Goal: Task Accomplishment & Management: Use online tool/utility

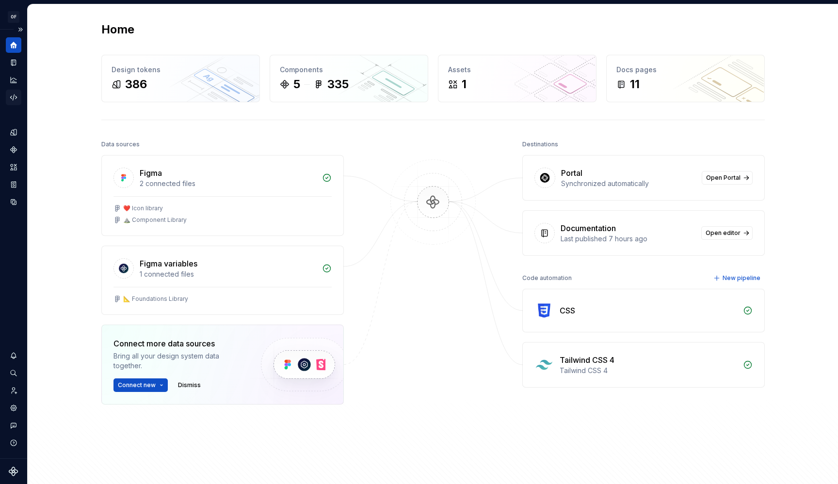
click at [10, 94] on icon "Code automation" at bounding box center [13, 97] width 9 height 9
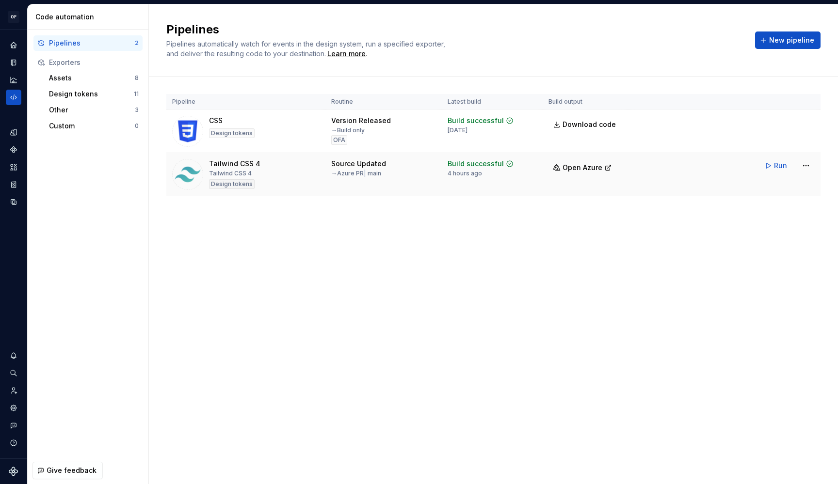
click at [283, 177] on div "Tailwind CSS 4 Tailwind CSS 4 Design tokens" at bounding box center [245, 174] width 147 height 31
click at [803, 165] on html "OF APEX AL Design system data Code automation Pipelines 2 Exporters Assets 8 De…" at bounding box center [419, 242] width 838 height 484
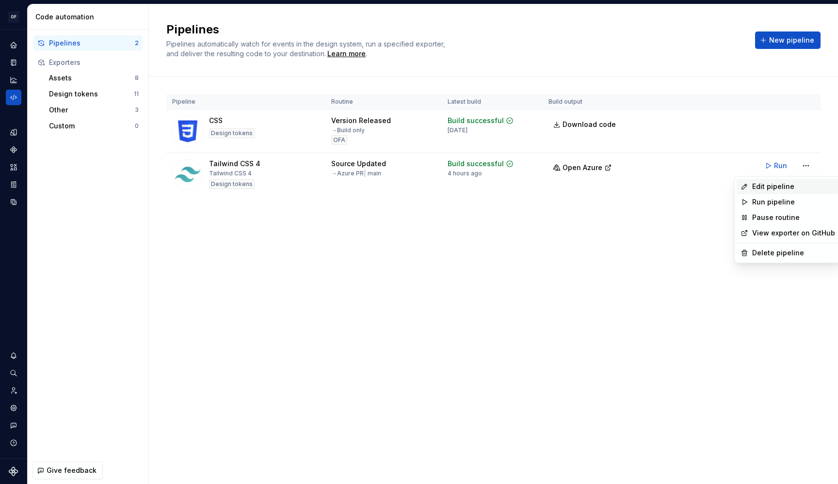
click at [797, 183] on div "Edit pipeline" at bounding box center [793, 187] width 83 height 10
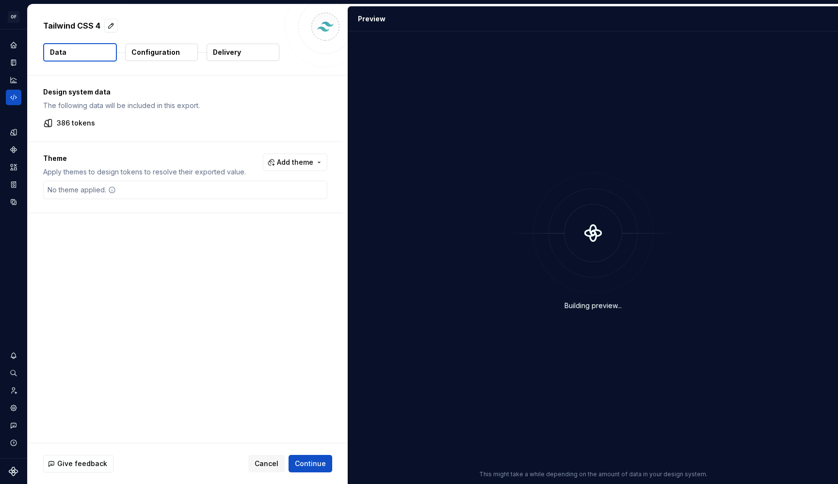
click at [151, 54] on p "Configuration" at bounding box center [155, 53] width 48 height 10
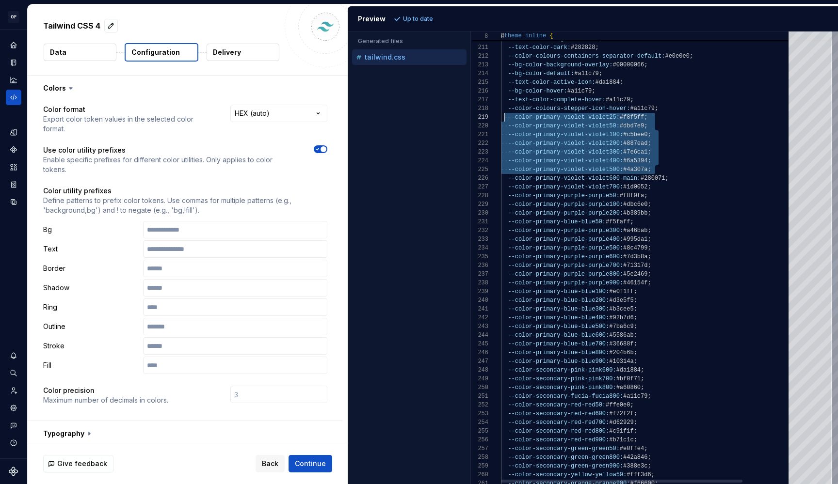
scroll to position [70, 3]
drag, startPoint x: 664, startPoint y: 171, endPoint x: 504, endPoint y: 117, distance: 168.6
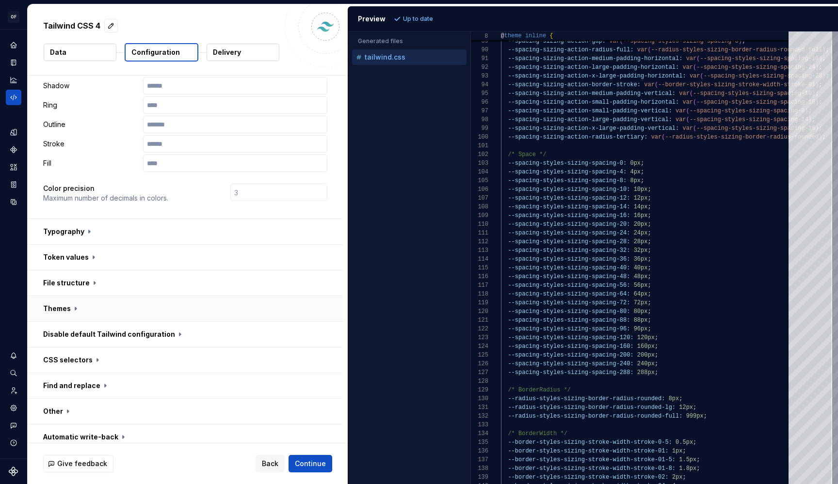
scroll to position [204, 0]
click at [76, 230] on button "button" at bounding box center [185, 230] width 315 height 25
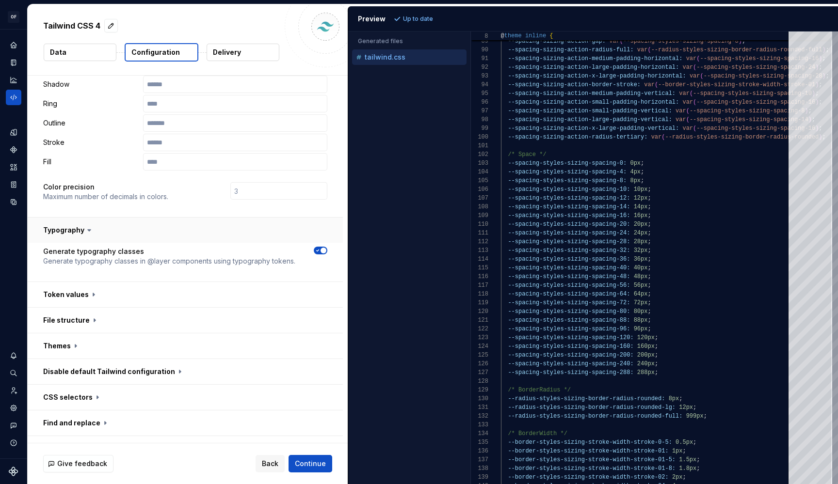
click at [77, 229] on button "button" at bounding box center [185, 230] width 315 height 25
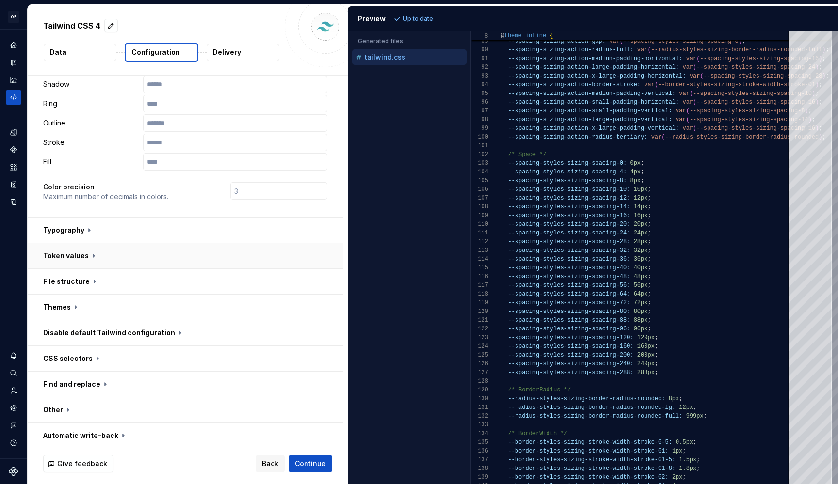
click at [79, 252] on button "button" at bounding box center [185, 255] width 315 height 25
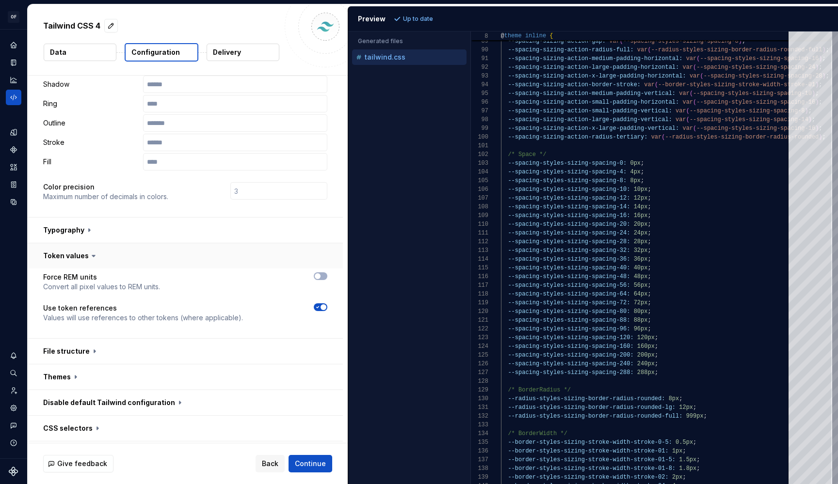
click at [79, 252] on button "button" at bounding box center [185, 255] width 315 height 25
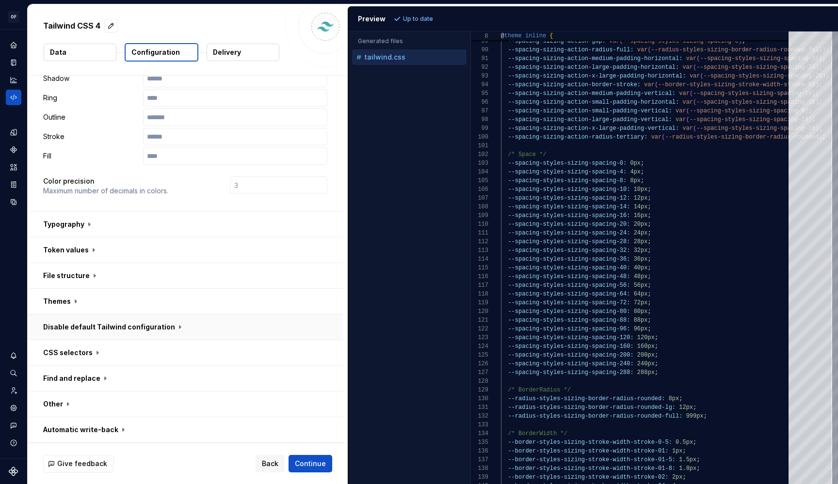
scroll to position [209, 0]
click at [86, 320] on button "button" at bounding box center [185, 327] width 315 height 25
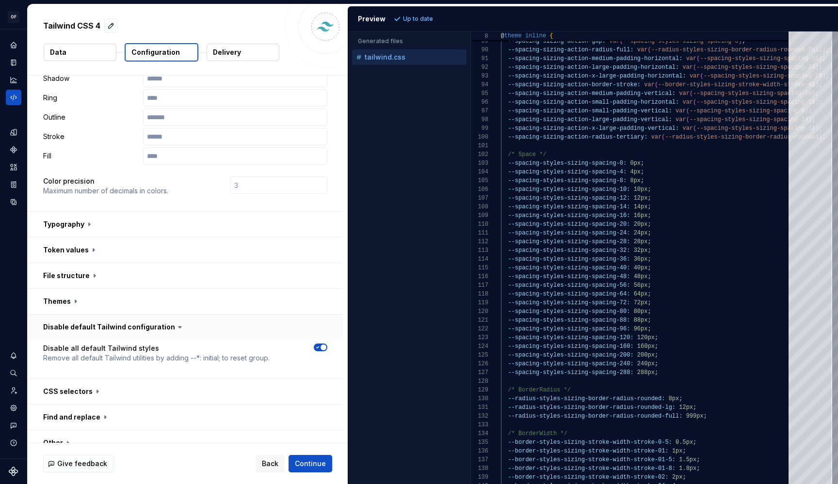
click at [86, 320] on button "button" at bounding box center [185, 327] width 315 height 25
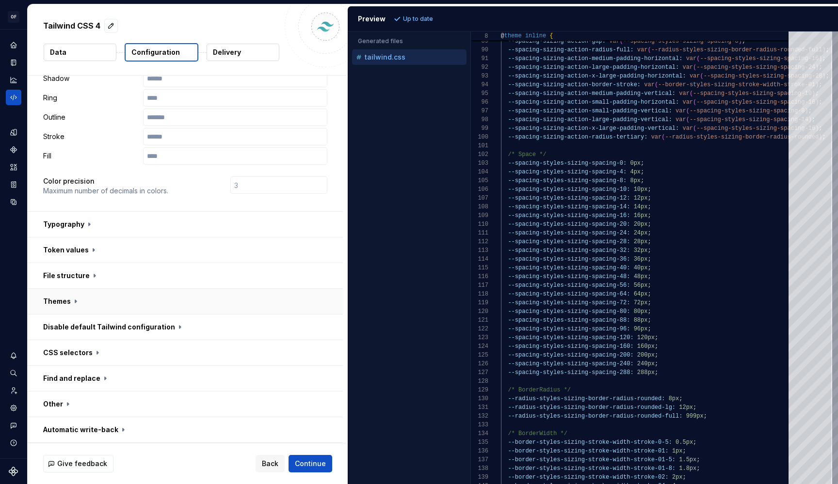
click at [71, 303] on button "button" at bounding box center [185, 301] width 315 height 25
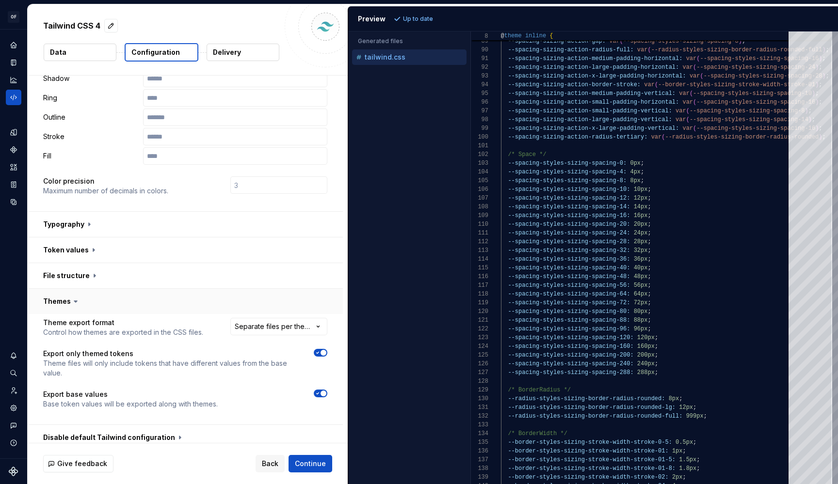
click at [71, 303] on icon at bounding box center [76, 302] width 10 height 10
click at [60, 300] on button "button" at bounding box center [185, 301] width 315 height 25
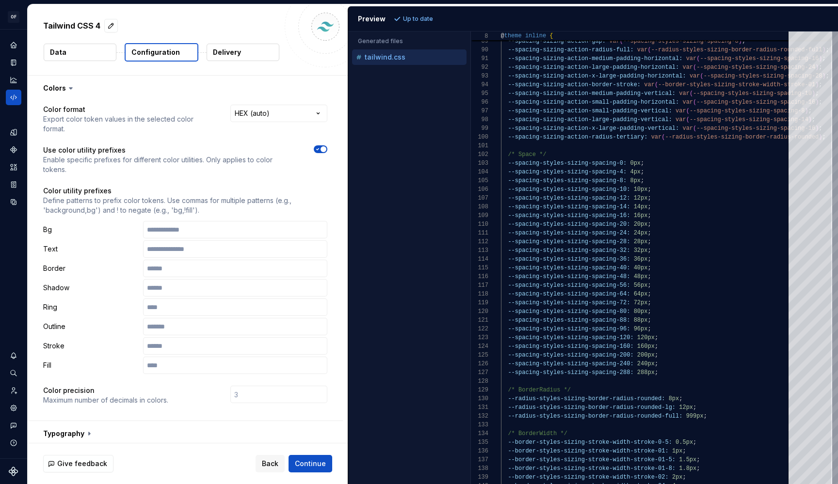
scroll to position [0, 0]
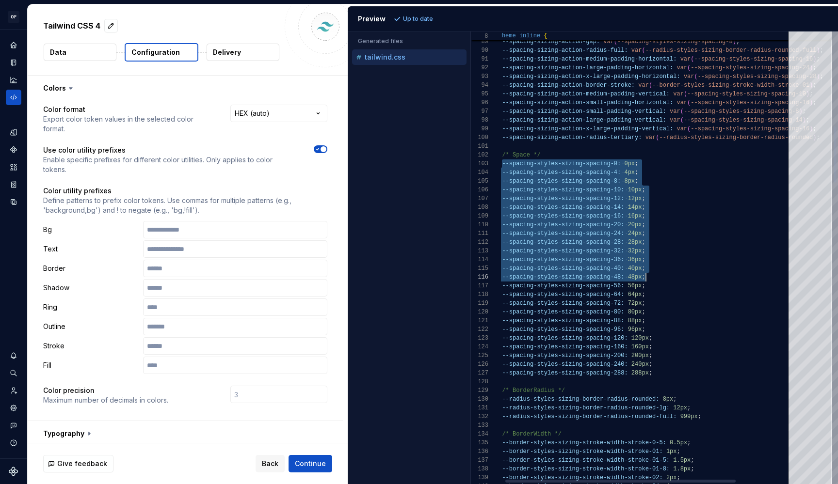
type textarea "**********"
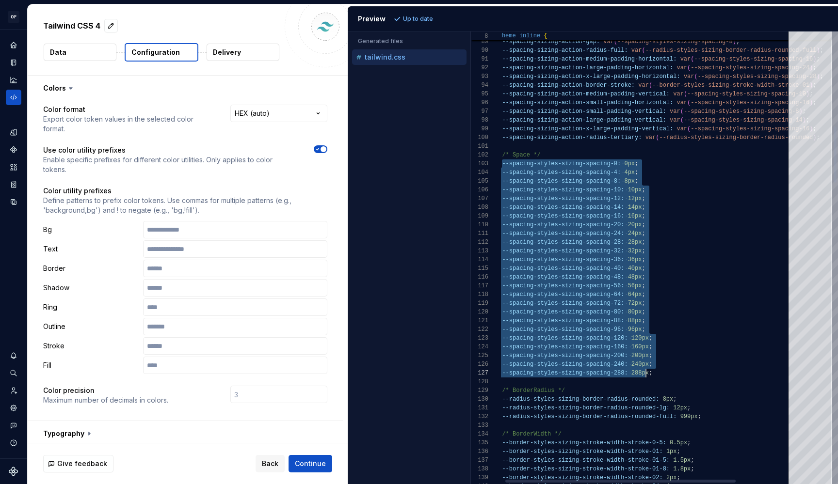
scroll to position [17, 158]
drag, startPoint x: 502, startPoint y: 166, endPoint x: 670, endPoint y: 375, distance: 268.6
